Goal: Information Seeking & Learning: Compare options

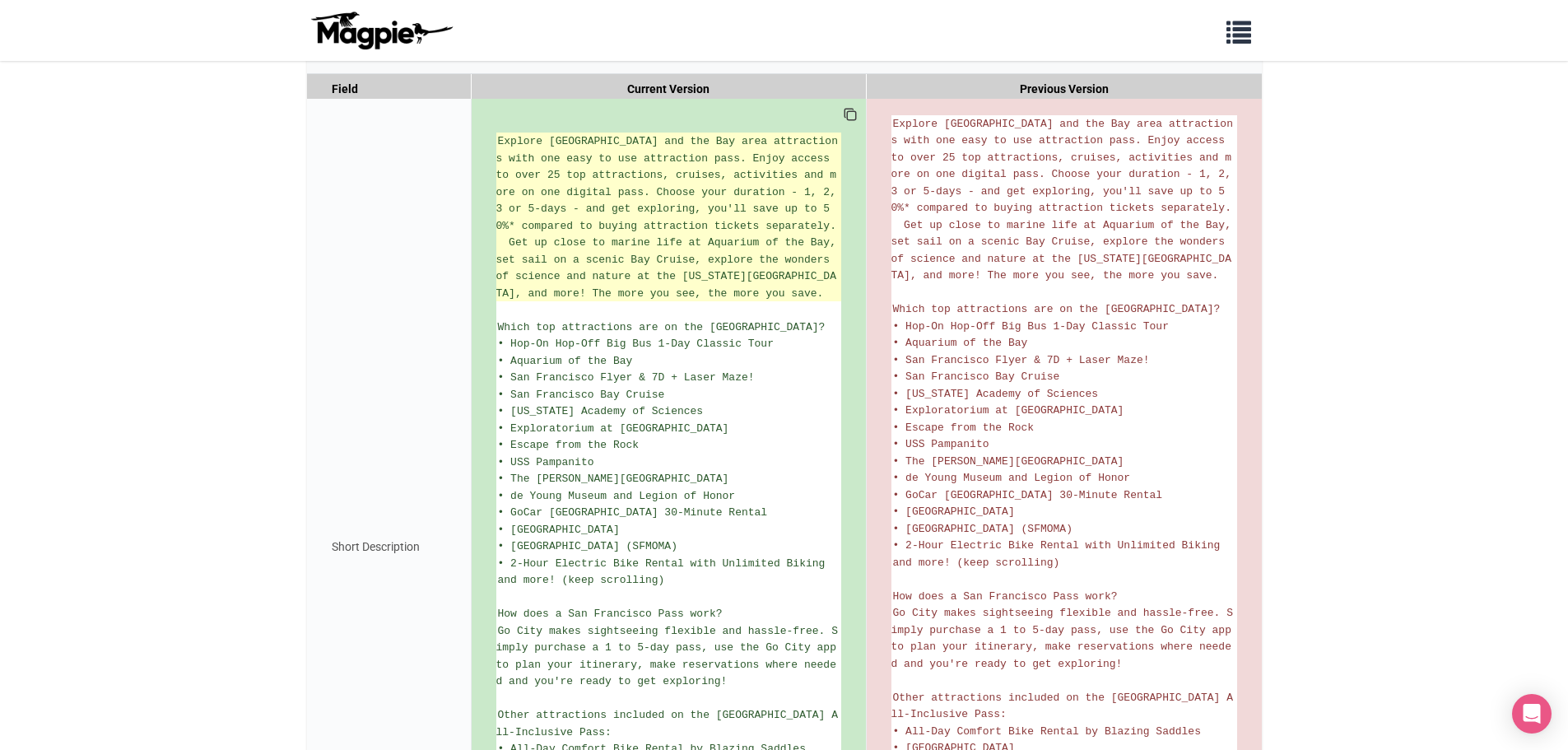
scroll to position [50, 0]
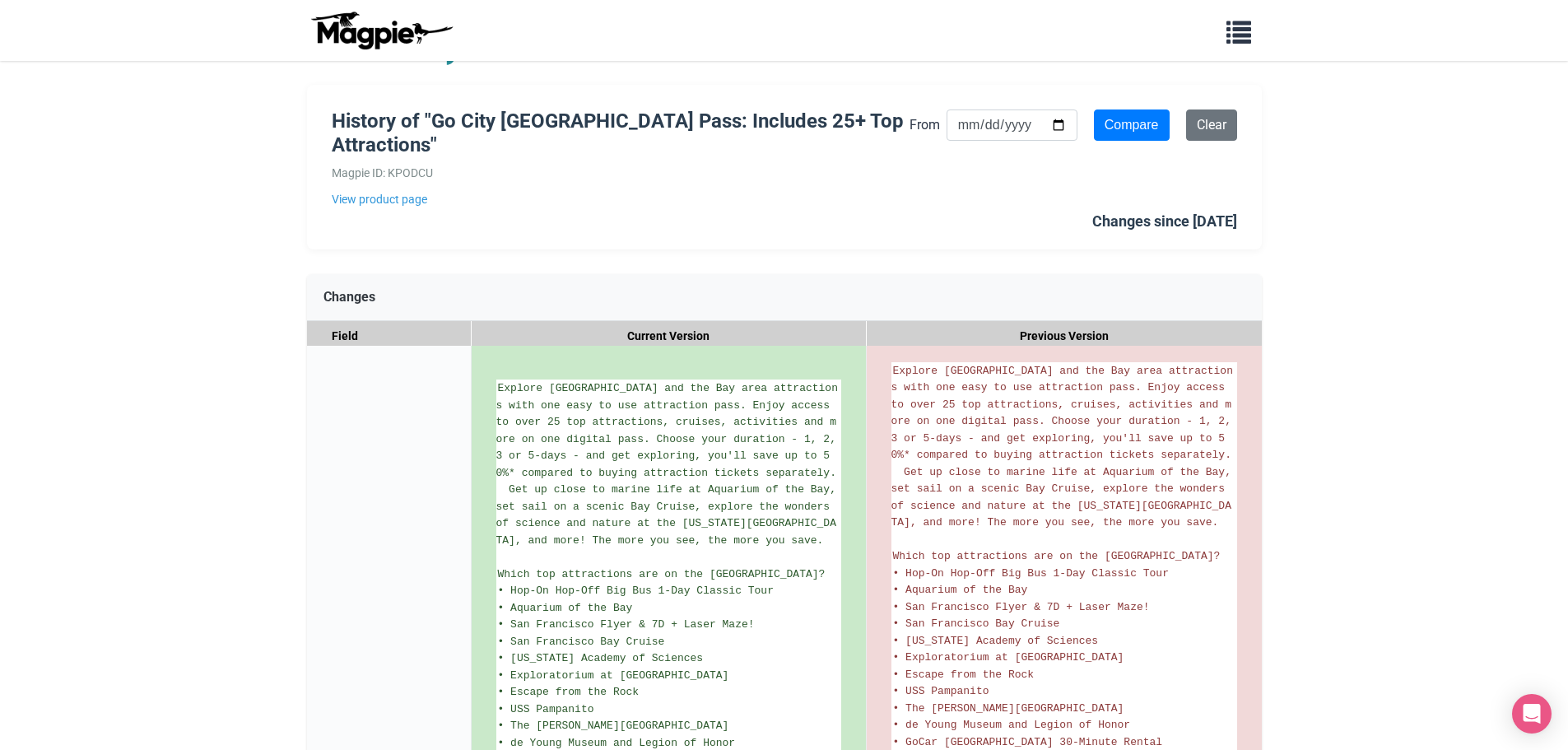
click at [610, 130] on h1 "History of "Go City San Francisco Pass: Includes 25+ Top Attractions"" at bounding box center [620, 133] width 577 height 48
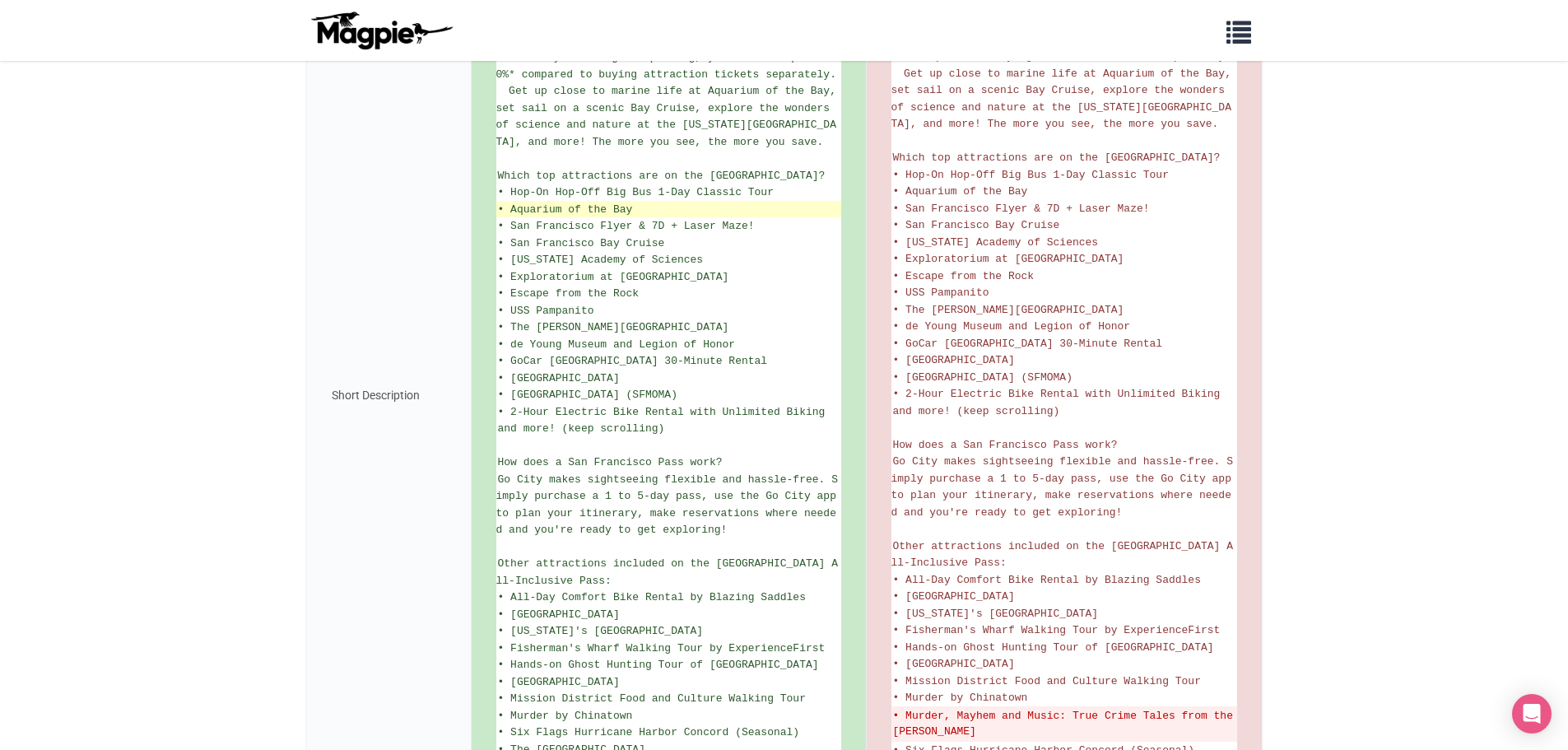
scroll to position [544, 0]
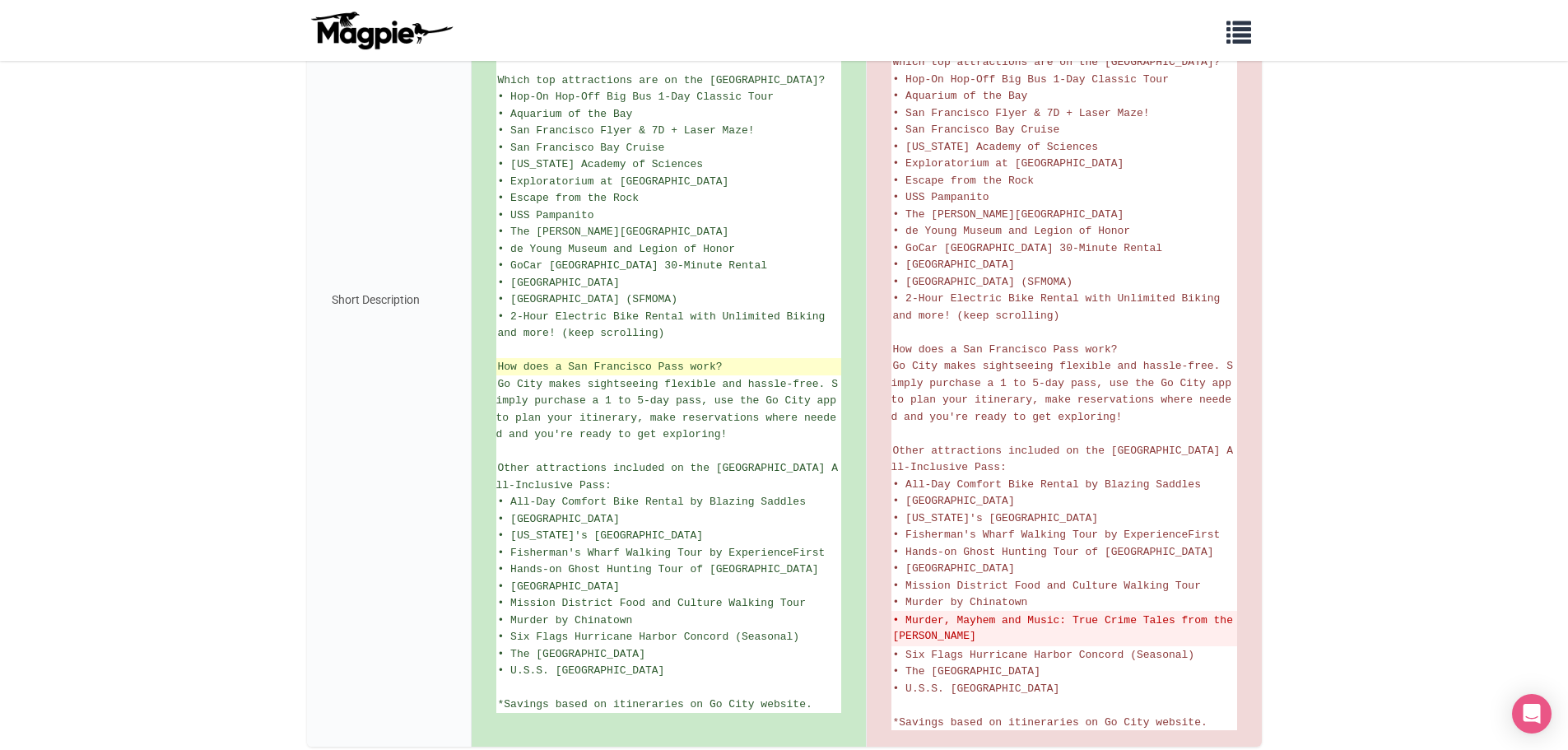
click at [506, 368] on span "How does a San Francisco Pass work?" at bounding box center [610, 367] width 225 height 13
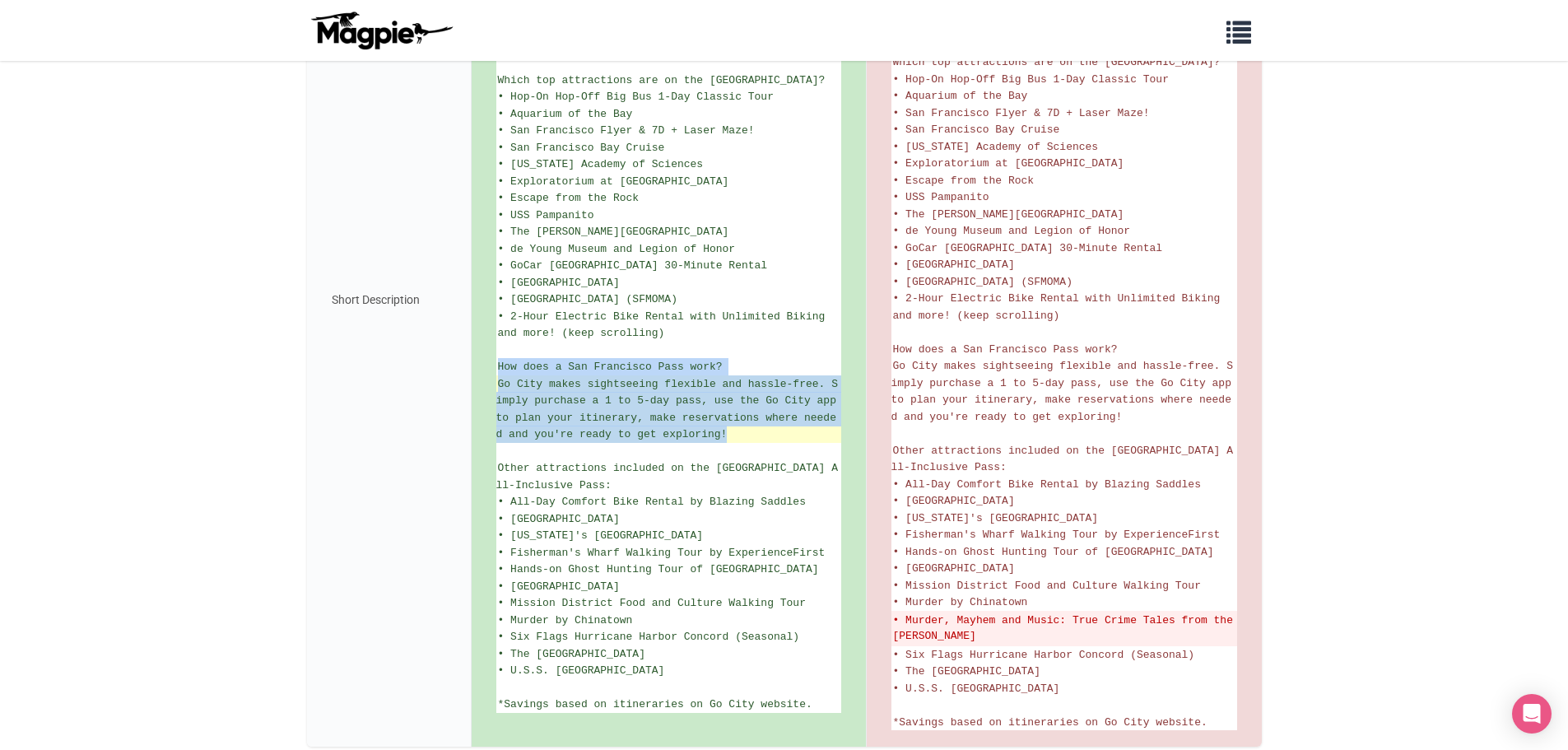
drag, startPoint x: 506, startPoint y: 368, endPoint x: 721, endPoint y: 430, distance: 223.8
click at [721, 430] on ul "Explore San Francisco and the Bay area attractions with one easy to use attract…" at bounding box center [669, 299] width 345 height 827
click at [721, 430] on span "Go City makes sightseeing flexible and hassle-free. Simply purchase a 1 to 5-da…" at bounding box center [669, 409] width 346 height 63
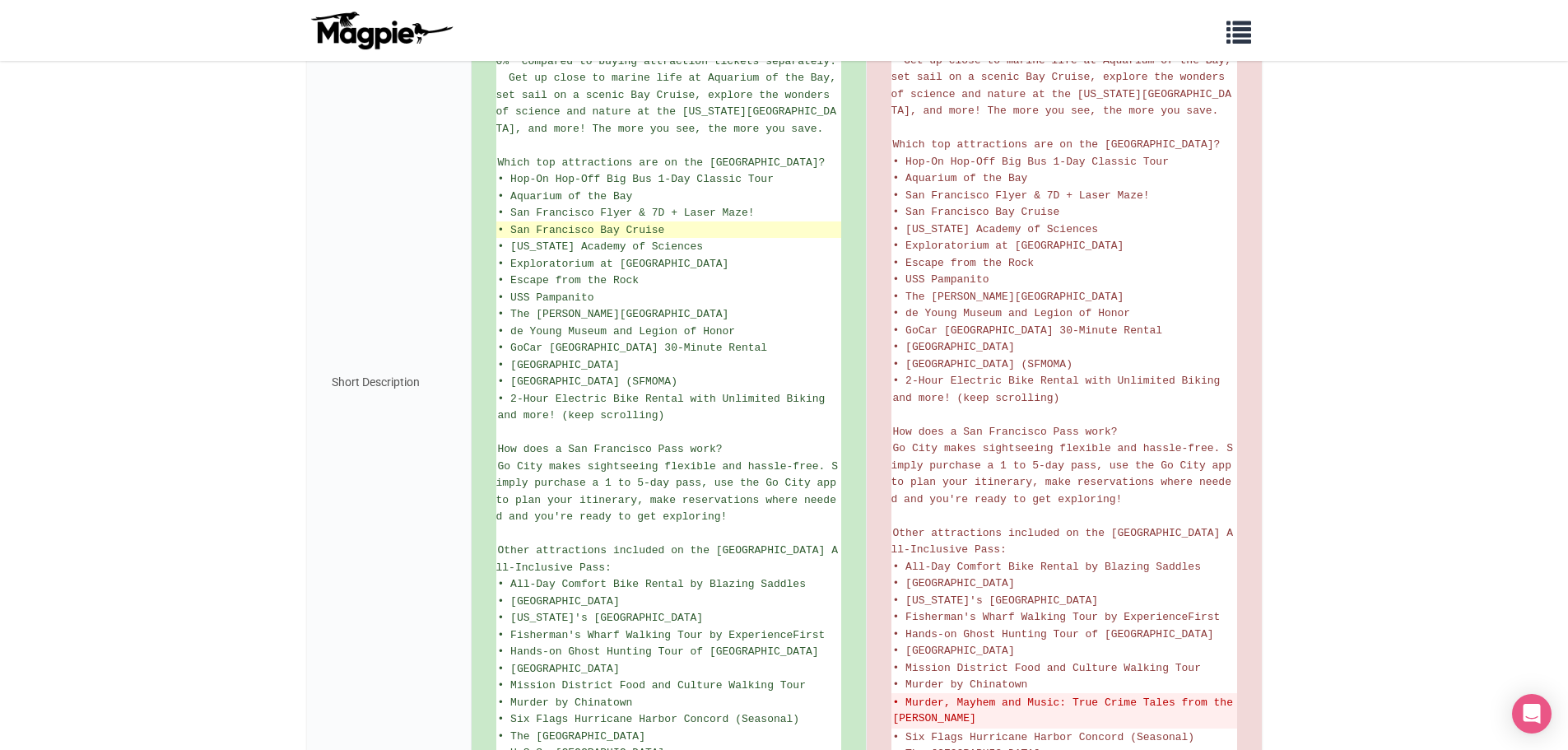
scroll to position [379, 0]
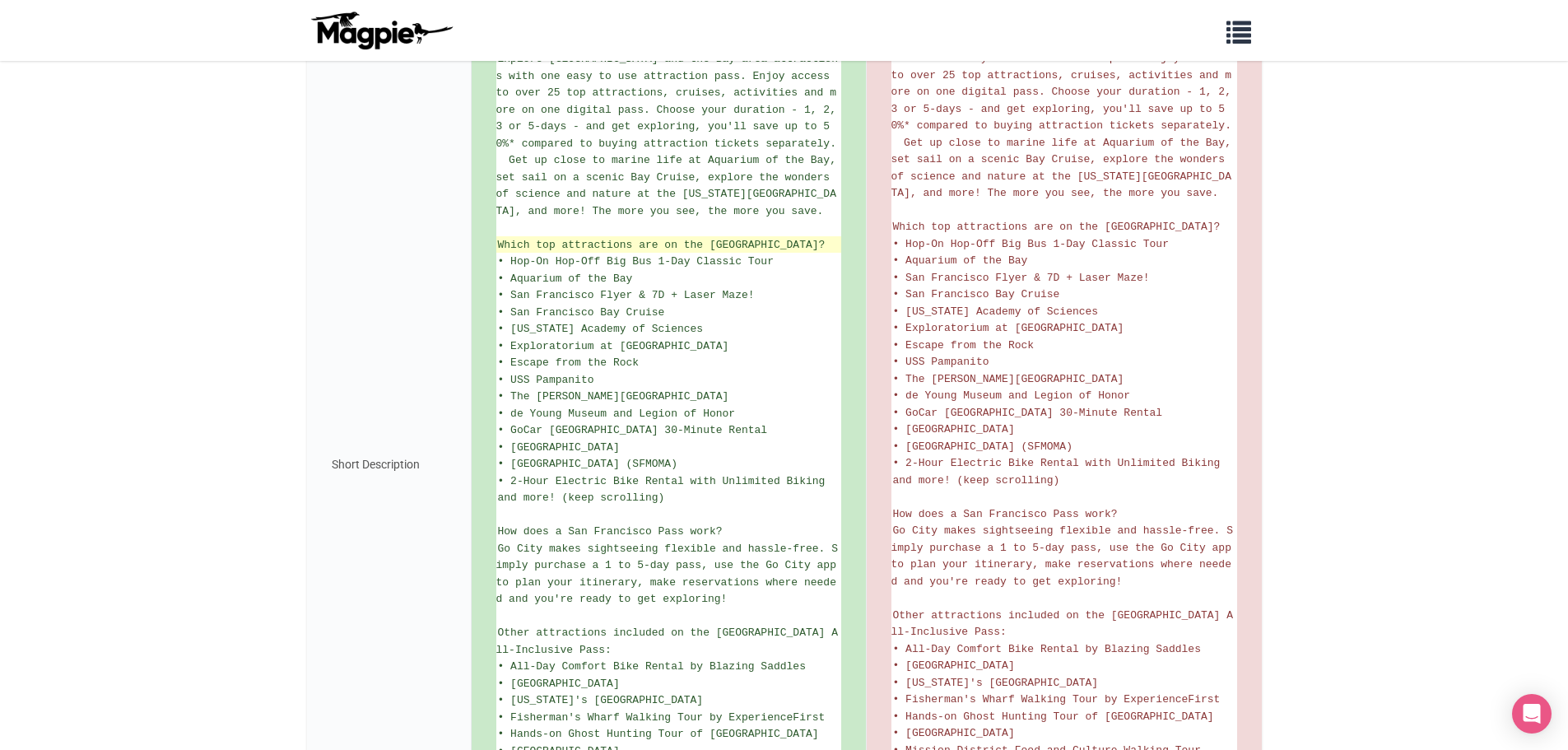
click at [564, 242] on span "Which top attractions are on the San Francisco Pass?" at bounding box center [662, 245] width 328 height 13
click at [513, 263] on span "• Hop-On Hop-Off Big Bus 1-Day Classic Tour" at bounding box center [636, 261] width 276 height 13
drag, startPoint x: 513, startPoint y: 263, endPoint x: 760, endPoint y: 266, distance: 247.0
click at [760, 266] on span "• Hop-On Hop-Off Big Bus 1-Day Classic Tour" at bounding box center [636, 261] width 276 height 13
copy span "Hop-On Hop-Off Big Bus 1-Day Classic Tour"
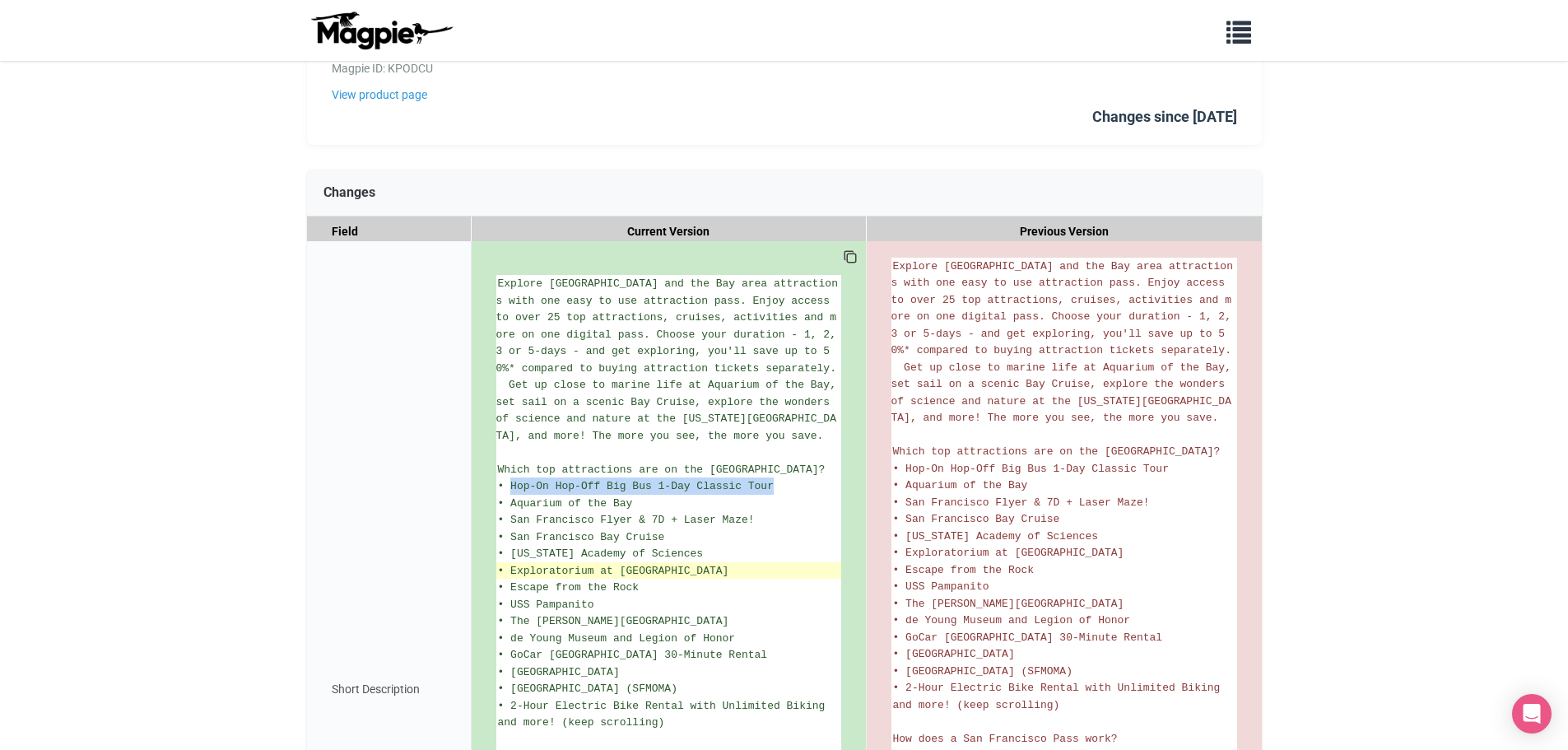
scroll to position [0, 0]
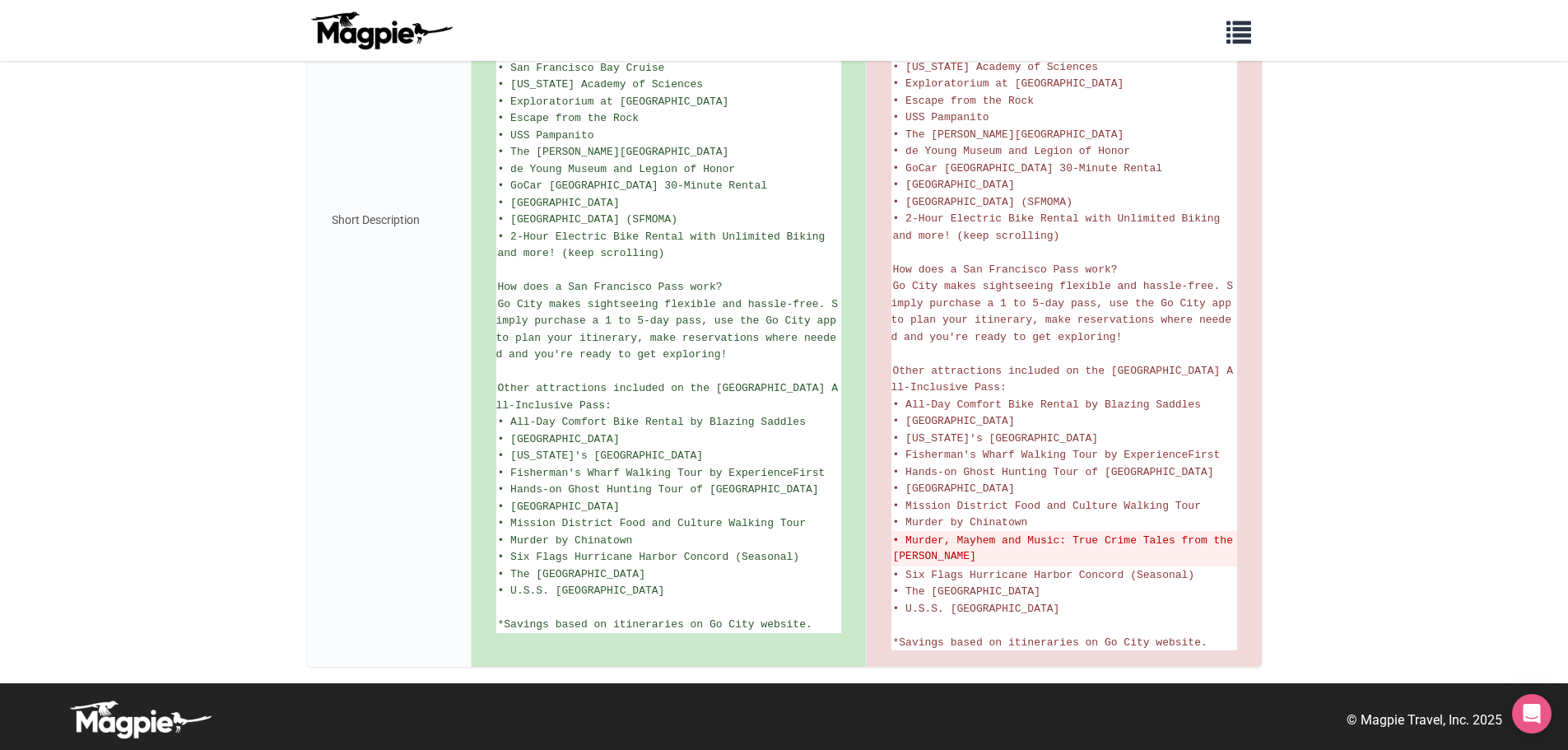
scroll to position [627, 0]
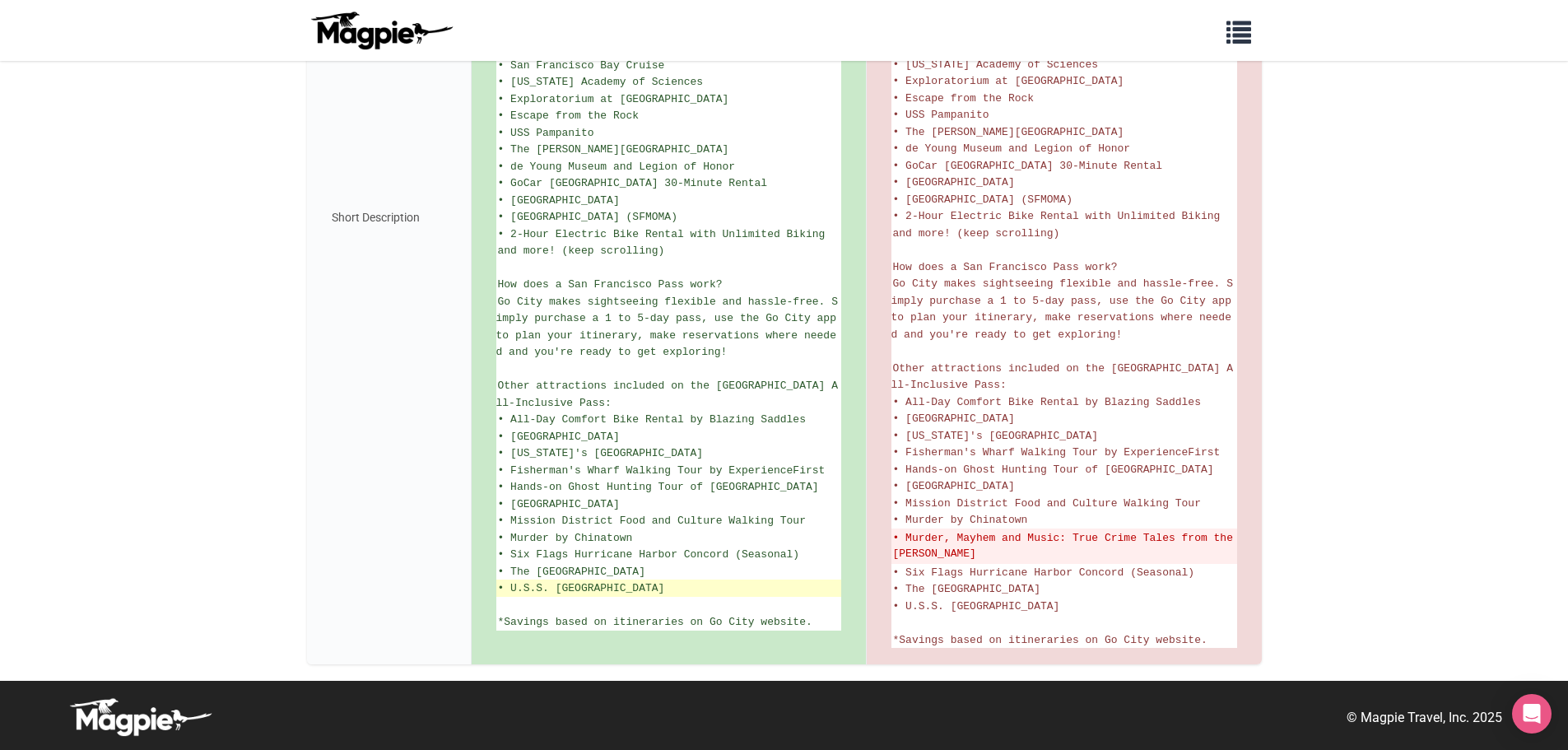
click at [619, 590] on span "• U.S.S. [GEOGRAPHIC_DATA]" at bounding box center [581, 588] width 167 height 13
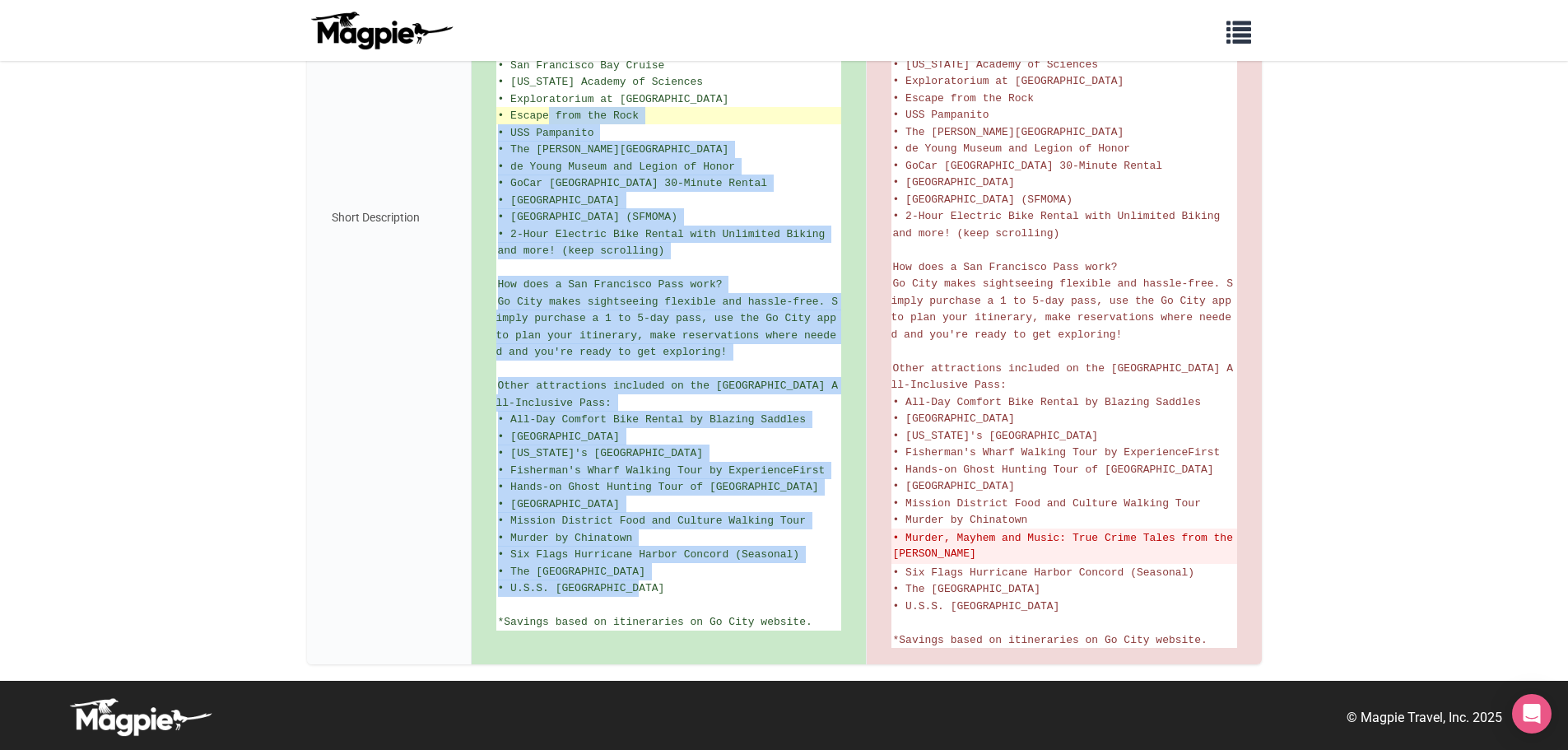
drag, startPoint x: 619, startPoint y: 590, endPoint x: 549, endPoint y: 112, distance: 483.1
click at [549, 112] on ul "Explore San Francisco and the Bay area attractions with one easy to use attract…" at bounding box center [669, 217] width 345 height 827
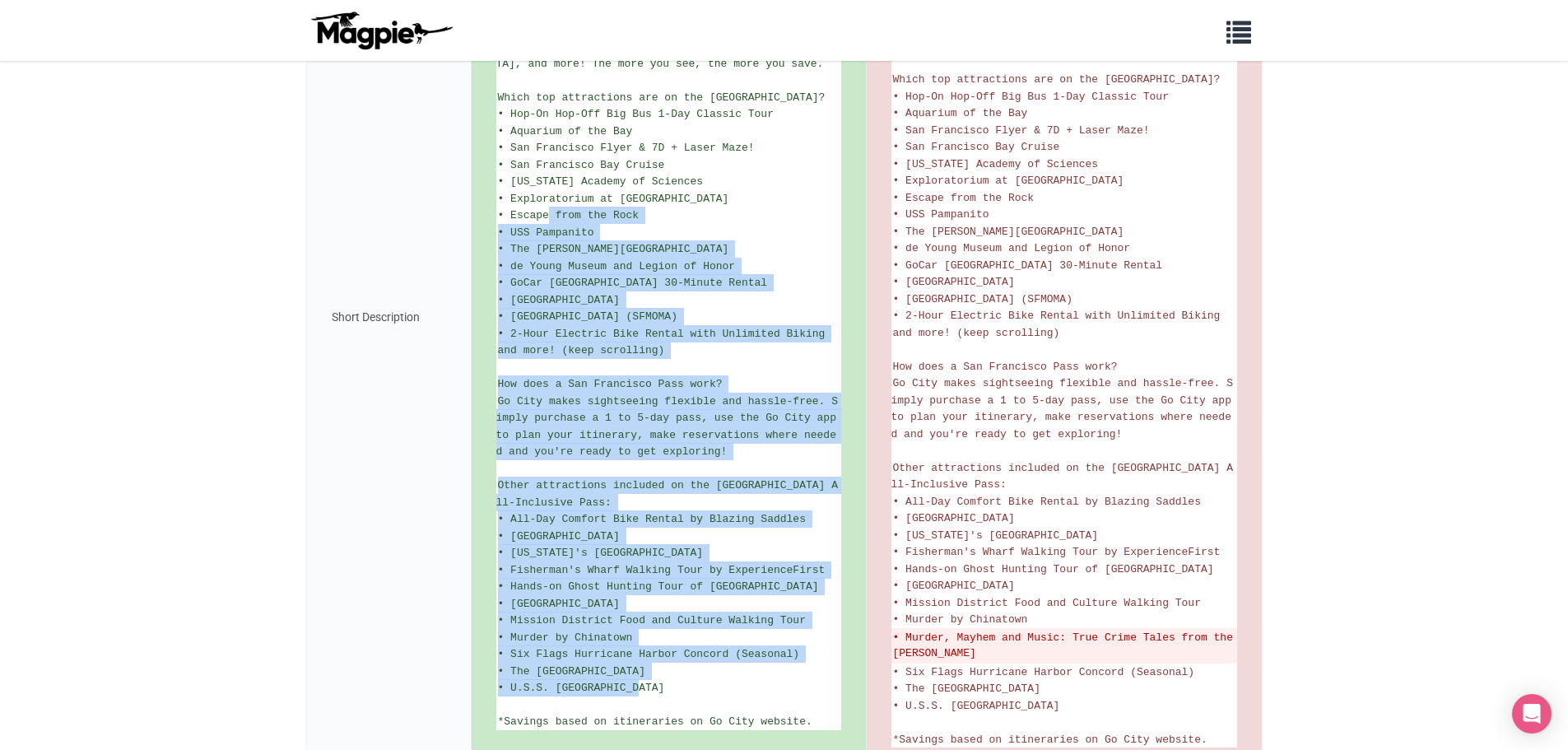
scroll to position [297, 0]
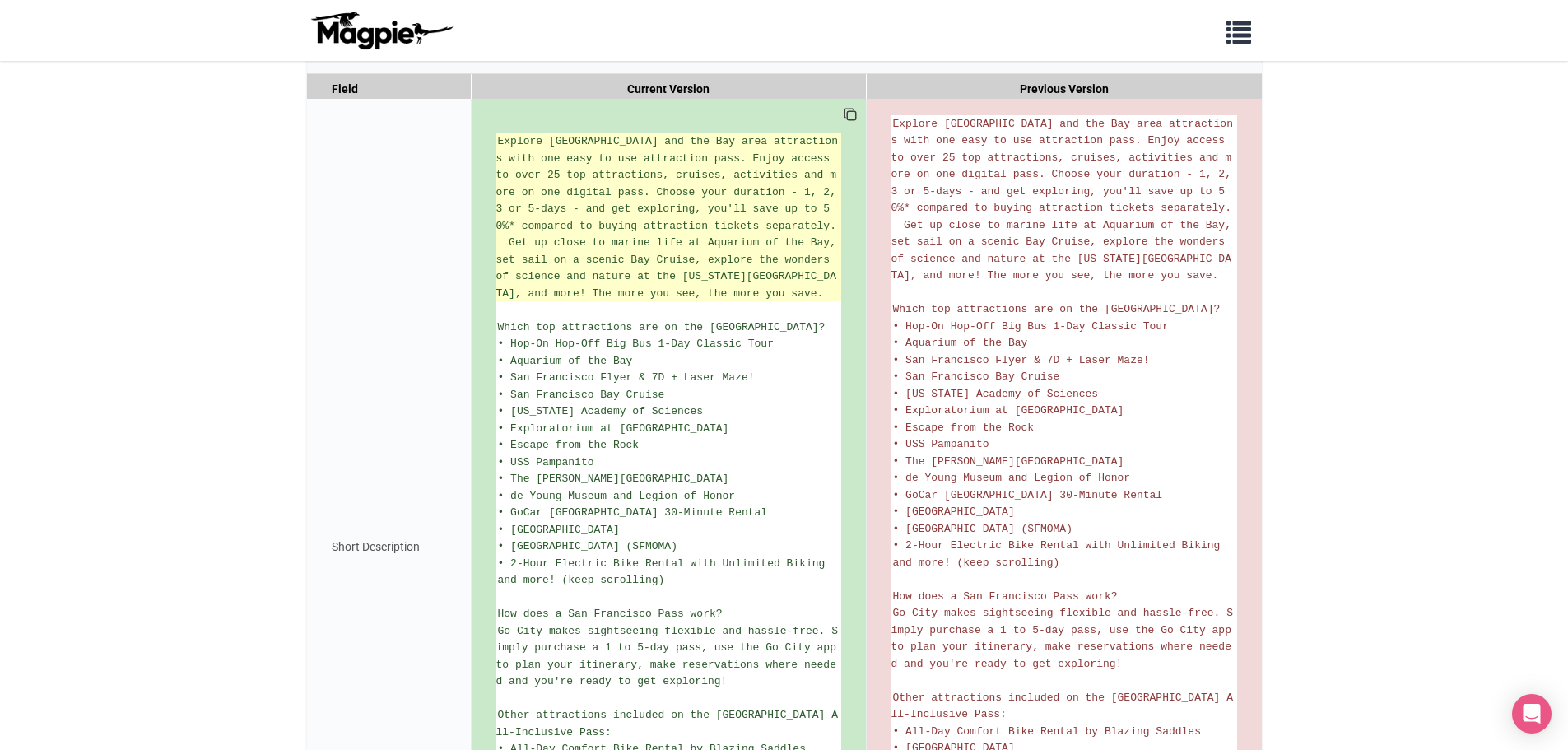
click at [503, 140] on span "Explore San Francisco and the Bay area attractions with one easy to use attract…" at bounding box center [669, 217] width 346 height 164
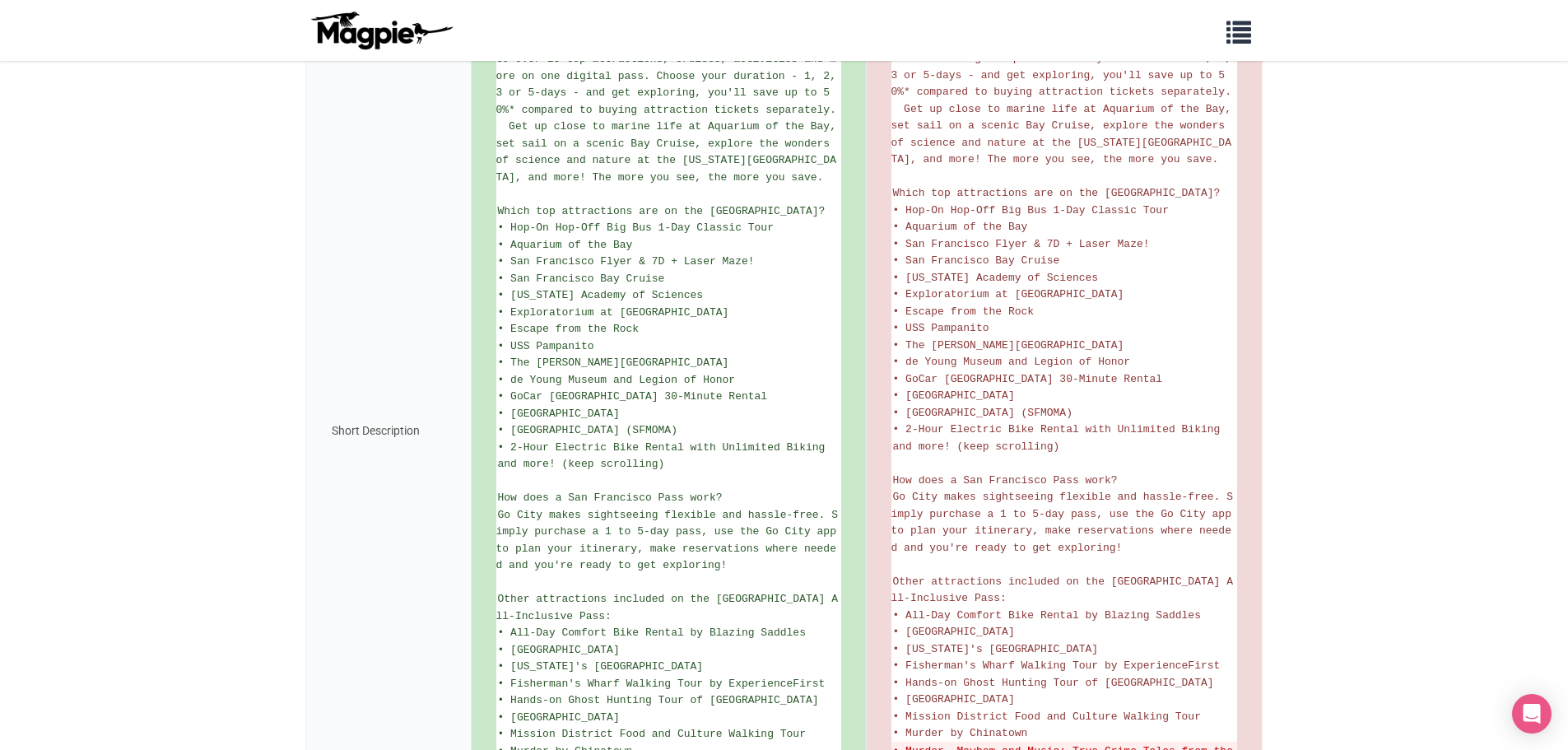
scroll to position [627, 0]
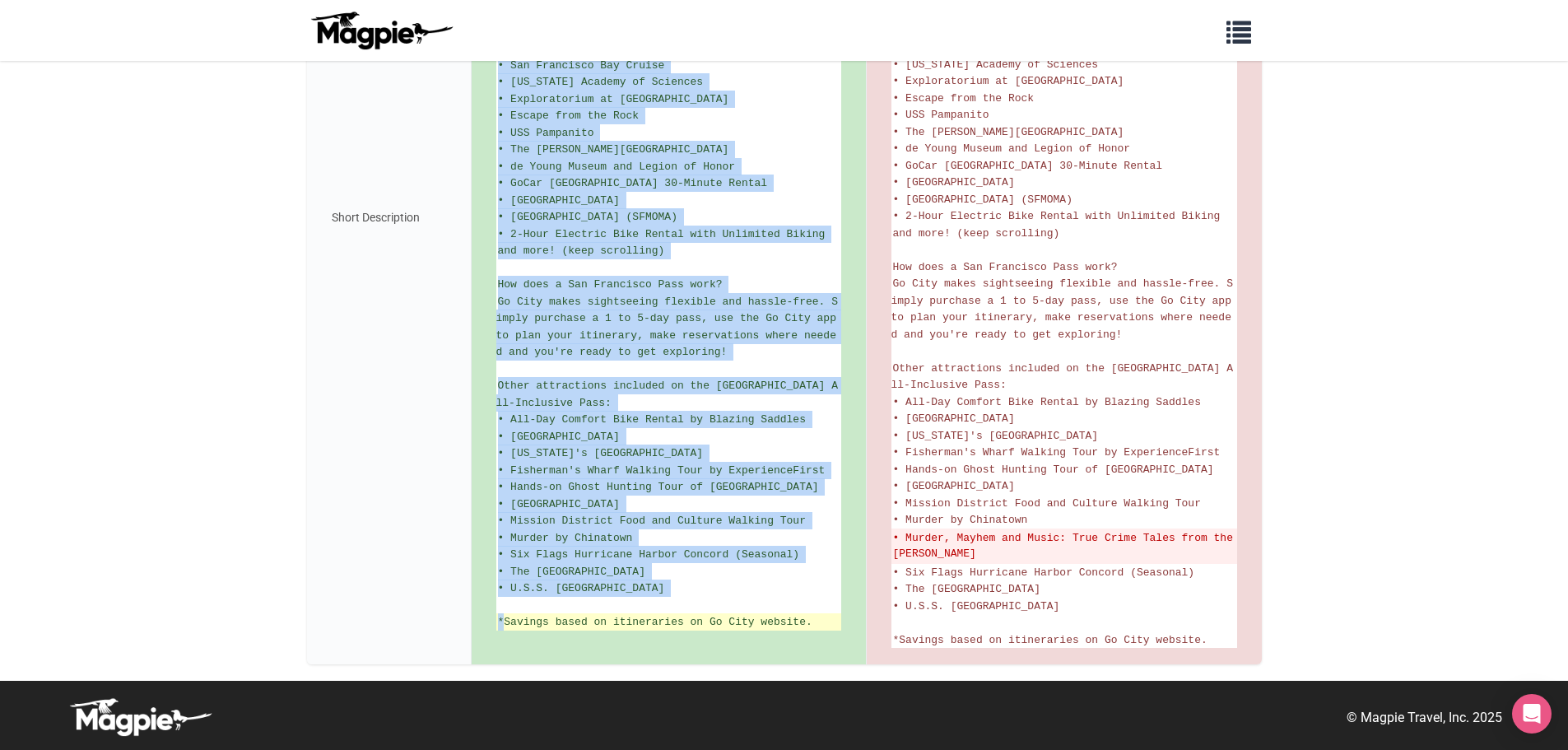
drag, startPoint x: 503, startPoint y: 140, endPoint x: 839, endPoint y: 614, distance: 581.0
click at [839, 614] on ul "Explore San Francisco and the Bay area attractions with one easy to use attract…" at bounding box center [669, 217] width 345 height 827
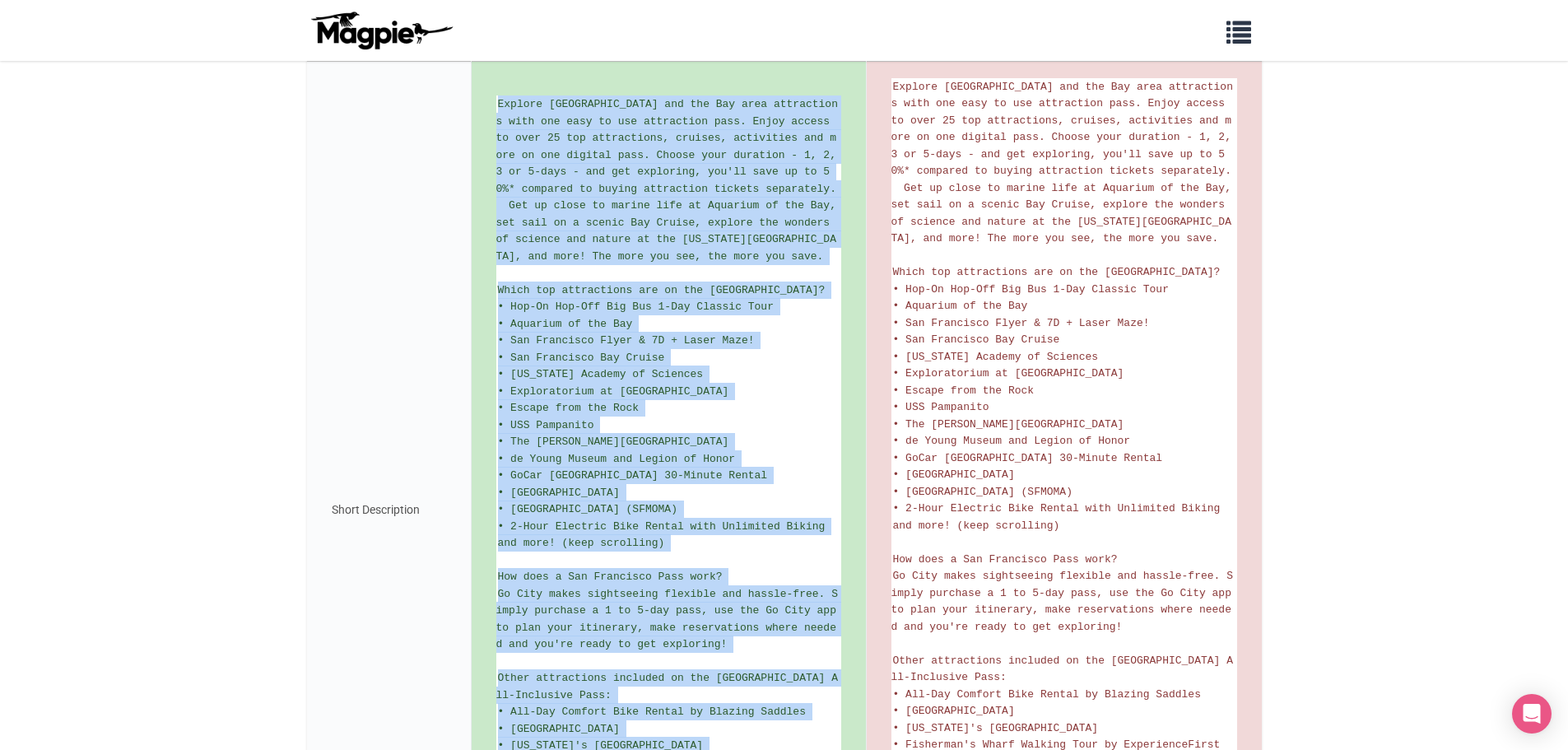
scroll to position [215, 0]
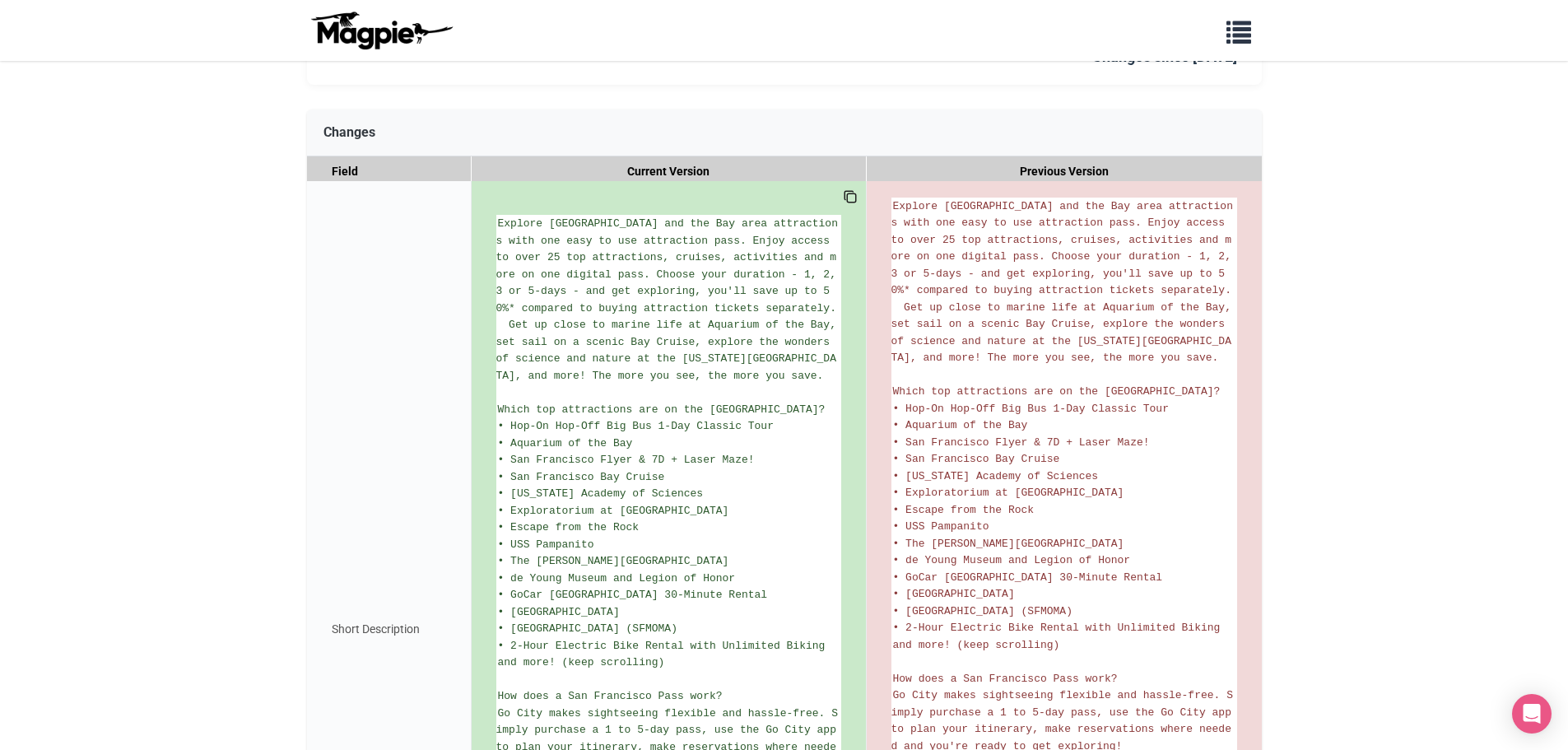
click at [852, 197] on icon at bounding box center [851, 196] width 15 height 15
click at [847, 190] on icon at bounding box center [851, 196] width 15 height 15
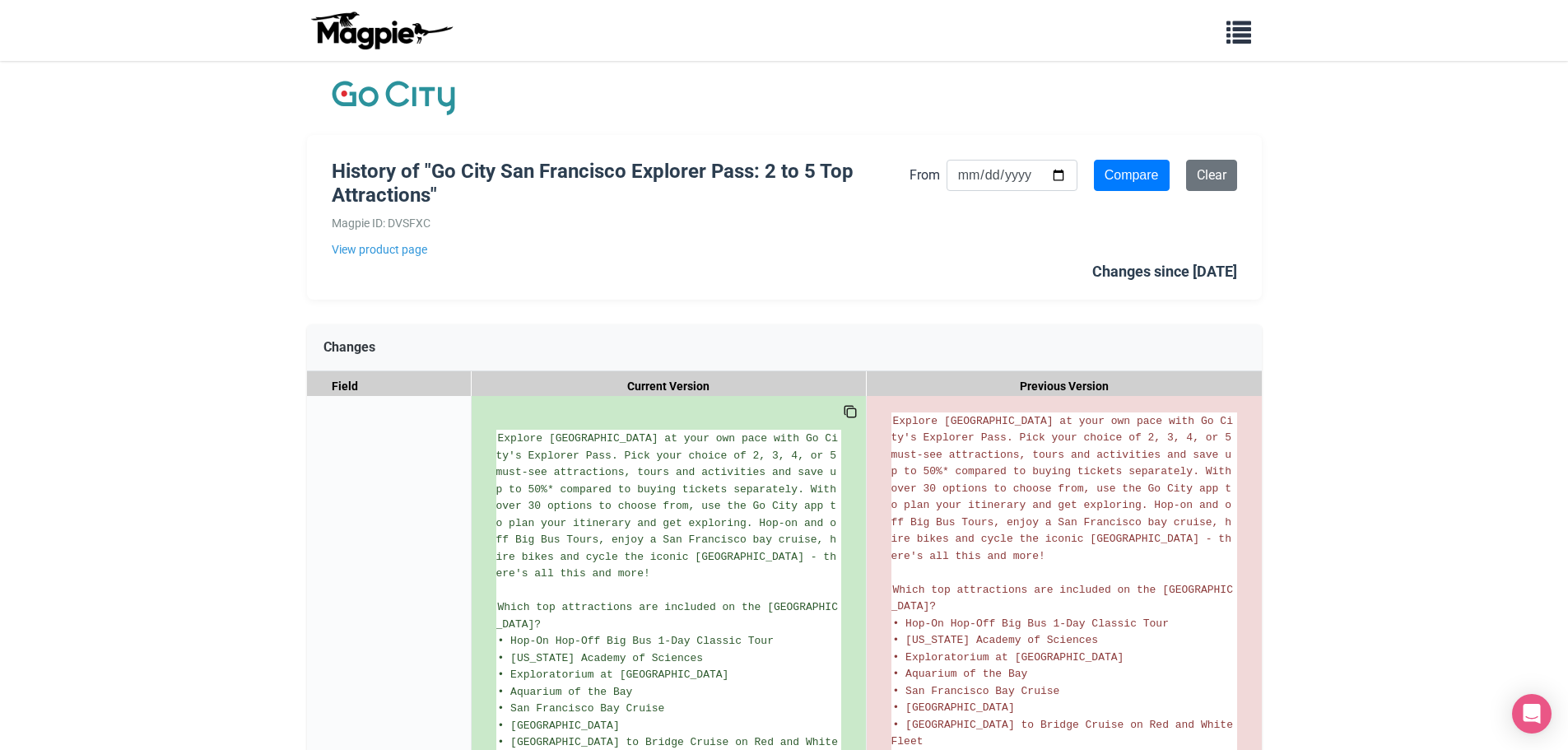
click at [844, 412] on icon at bounding box center [848, 409] width 8 height 8
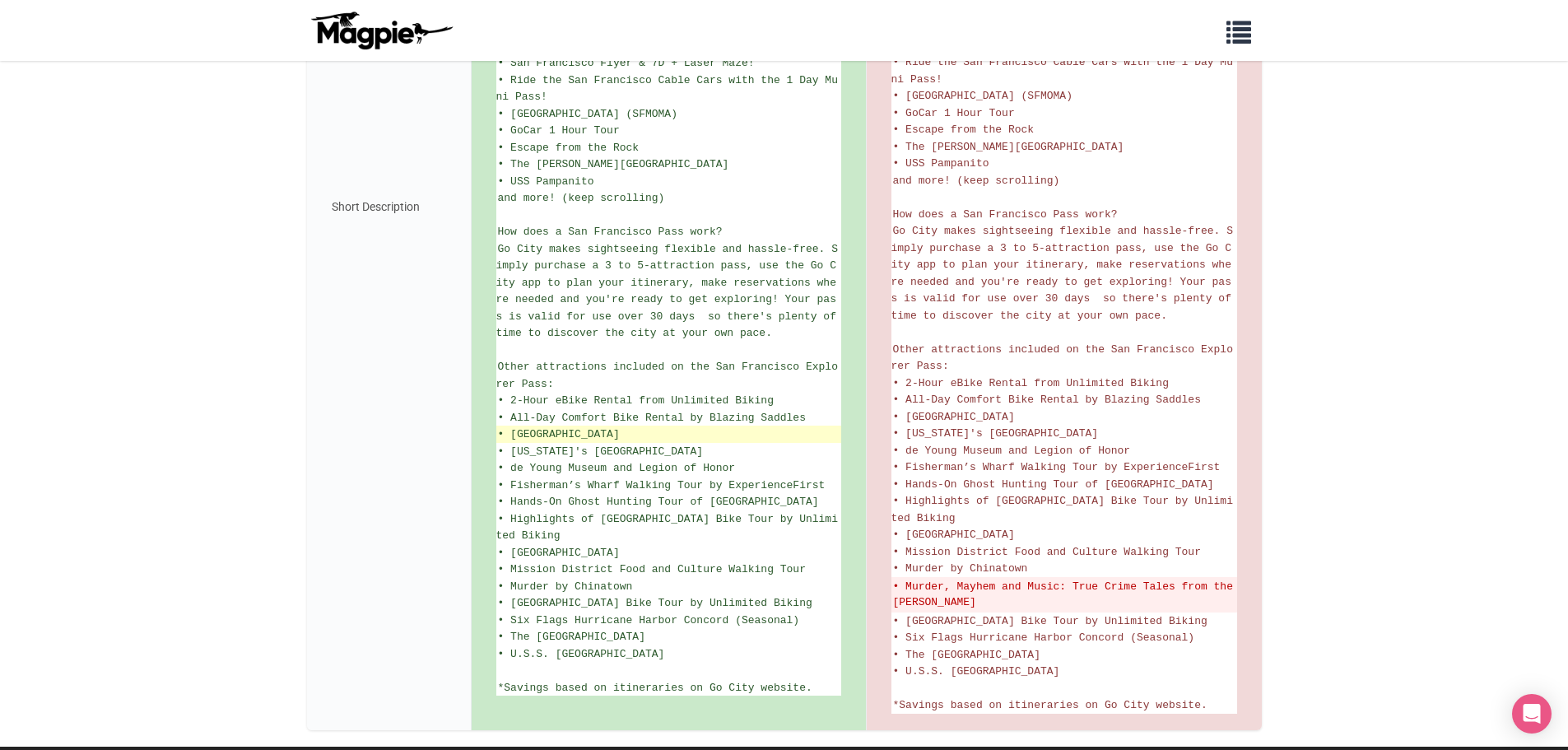
scroll to position [795, 0]
